Goal: Task Accomplishment & Management: Complete application form

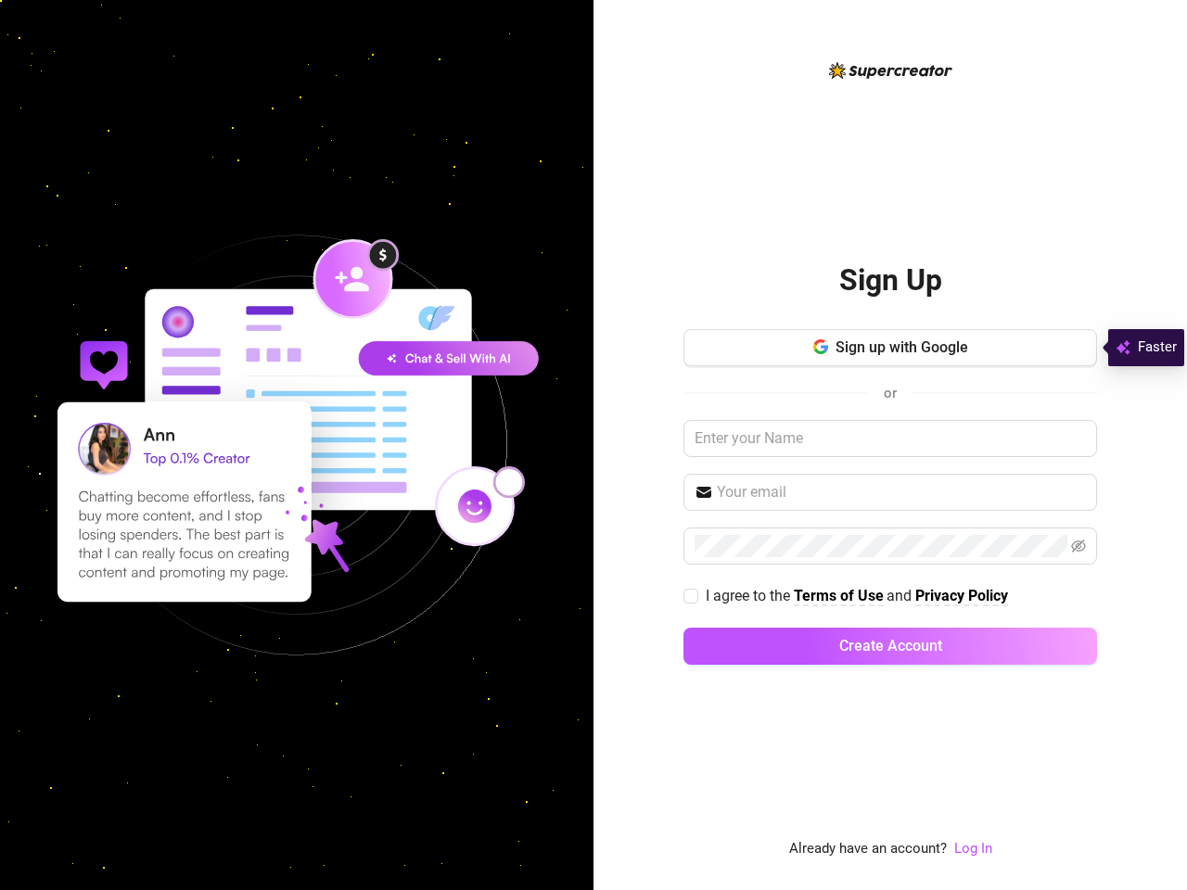
click at [593, 445] on div "Sign Up Sign up with Google or I agree to the Terms of Use and Privacy Policy C…" at bounding box center [889, 445] width 593 height 890
click at [890, 348] on span "Sign up with Google" at bounding box center [901, 347] width 133 height 18
click at [890, 492] on input "text" at bounding box center [901, 492] width 369 height 22
click at [1078, 546] on icon "eye-invisible" at bounding box center [1078, 546] width 15 height 13
click at [890, 646] on span "Create Account" at bounding box center [890, 646] width 103 height 18
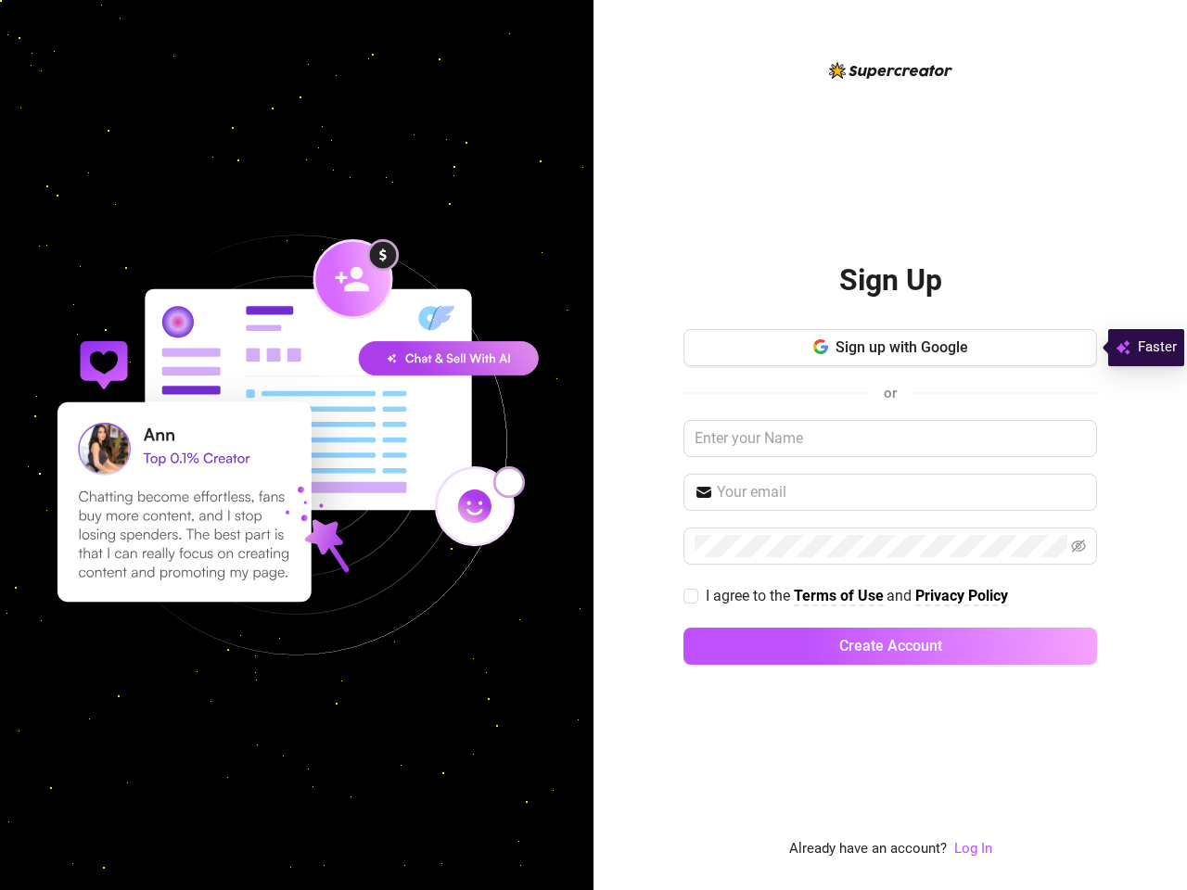
click at [593, 445] on div "Sign Up Sign up with Google or I agree to the Terms of Use and Privacy Policy C…" at bounding box center [889, 445] width 593 height 890
click at [890, 348] on span "Sign up with Google" at bounding box center [901, 347] width 133 height 18
click at [890, 492] on input "text" at bounding box center [901, 492] width 369 height 22
click at [1078, 546] on icon "eye-invisible" at bounding box center [1078, 546] width 15 height 13
click at [890, 646] on span "Create Account" at bounding box center [890, 646] width 103 height 18
